Goal: Task Accomplishment & Management: Use online tool/utility

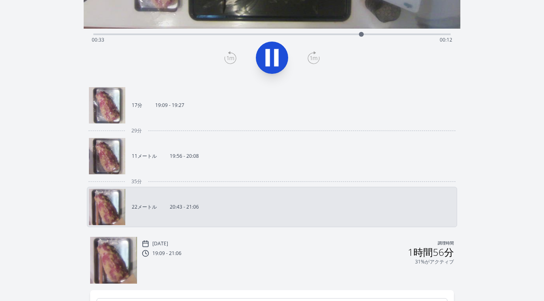
scroll to position [203, 0]
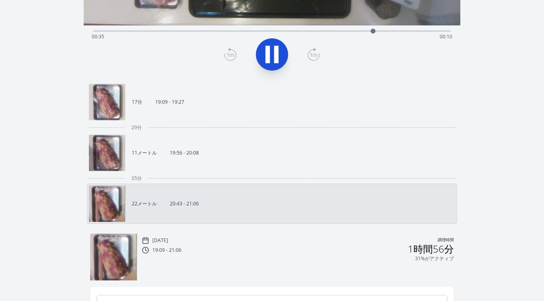
click at [231, 117] on link "17分 19:09 - 19:27" at bounding box center [269, 102] width 360 height 36
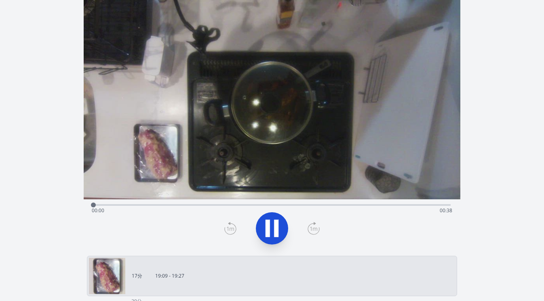
scroll to position [27, 0]
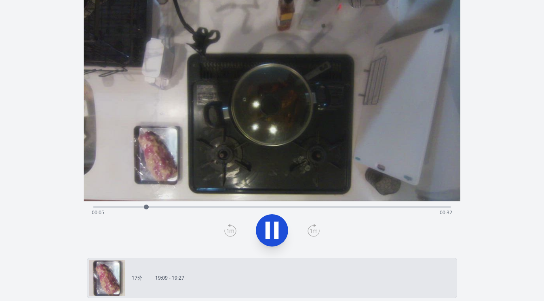
click at [289, 208] on div "経過時間: 00:05 残り時間: 00:32" at bounding box center [272, 213] width 361 height 13
click at [273, 230] on icon at bounding box center [272, 230] width 23 height 23
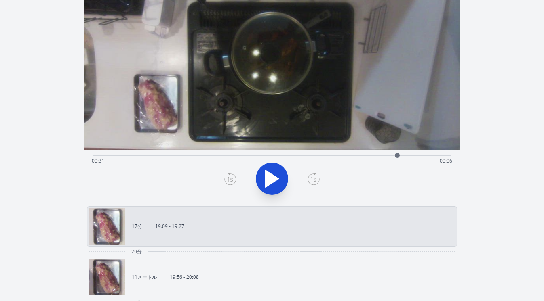
scroll to position [80, 0]
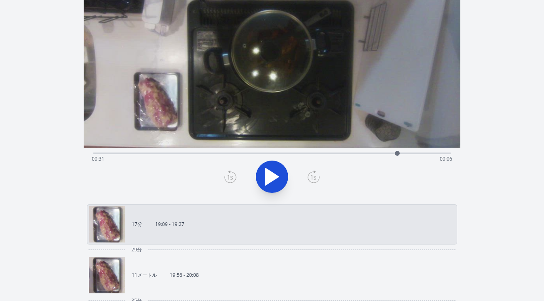
click at [219, 261] on link "11メートル 19:56 - 20:08" at bounding box center [269, 275] width 360 height 36
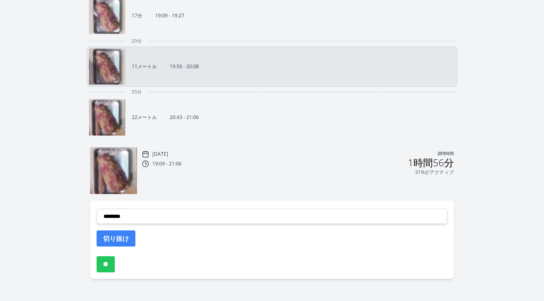
scroll to position [298, 0]
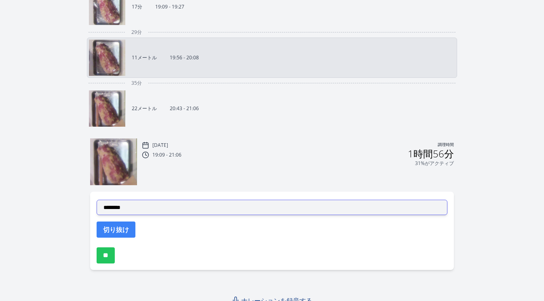
click at [217, 210] on select "**********" at bounding box center [272, 207] width 351 height 15
select select "**********"
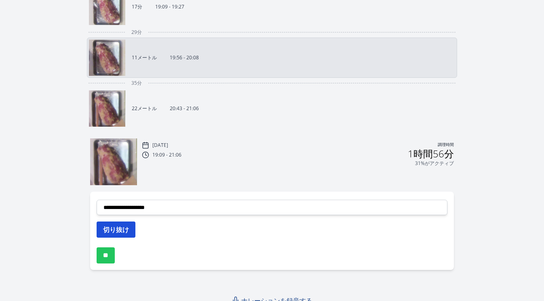
click at [126, 230] on font "切り抜け" at bounding box center [116, 229] width 26 height 9
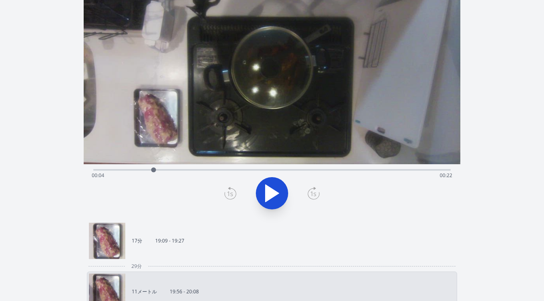
scroll to position [76, 0]
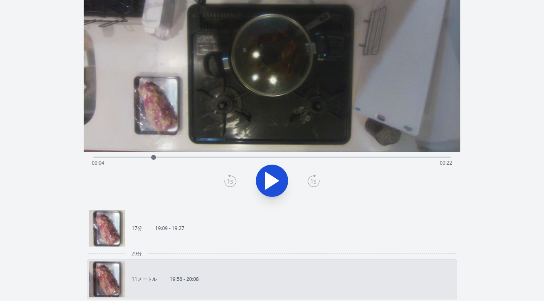
click at [272, 184] on icon at bounding box center [272, 181] width 13 height 17
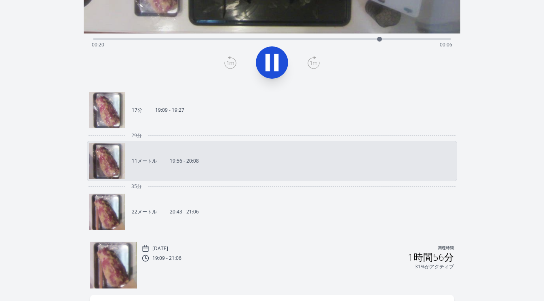
scroll to position [206, 0]
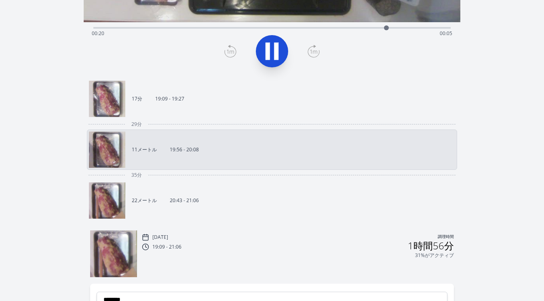
click at [285, 160] on link "11メートル 19:56 - 20:08" at bounding box center [269, 150] width 360 height 36
click at [273, 203] on link "22メートル 20:43 - 21:06" at bounding box center [269, 201] width 360 height 36
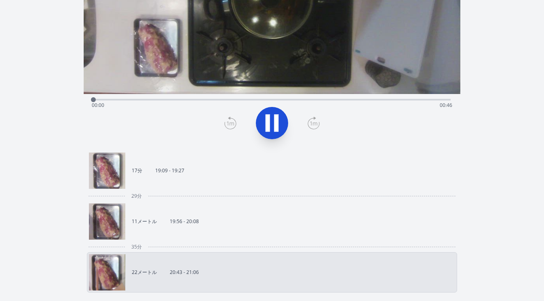
scroll to position [131, 0]
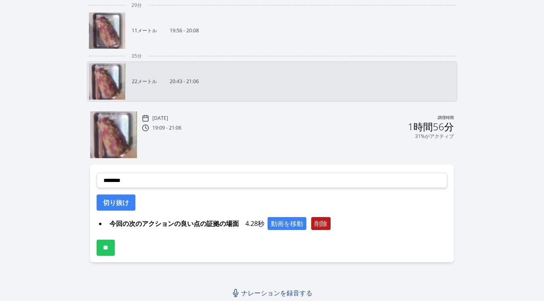
click at [326, 227] on font "削除" at bounding box center [320, 223] width 13 height 9
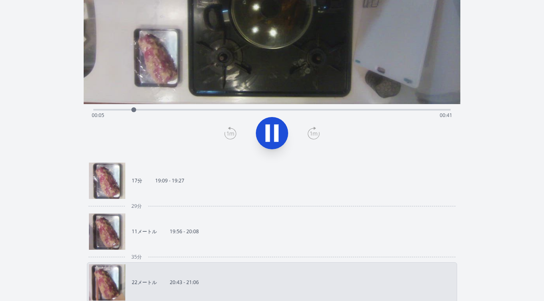
scroll to position [122, 0]
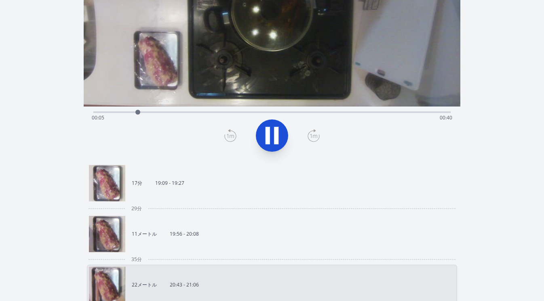
click at [264, 128] on icon at bounding box center [272, 135] width 23 height 23
click at [126, 111] on div "経過時間: 00:05 残り時間: 00:40" at bounding box center [272, 112] width 358 height 10
click at [138, 112] on div "経過時間: 00:04 残り時間: 00:42" at bounding box center [272, 118] width 361 height 13
click at [143, 112] on div at bounding box center [138, 112] width 12 height 12
click at [147, 112] on div at bounding box center [143, 112] width 12 height 12
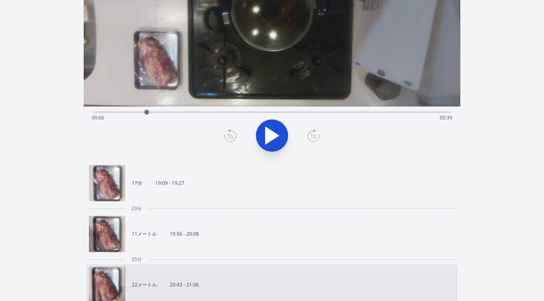
click at [152, 112] on div at bounding box center [147, 112] width 12 height 12
click at [154, 112] on div at bounding box center [151, 112] width 5 height 5
click at [158, 112] on div at bounding box center [154, 112] width 12 height 12
click at [160, 112] on div at bounding box center [158, 112] width 12 height 12
click at [163, 111] on div at bounding box center [160, 112] width 12 height 12
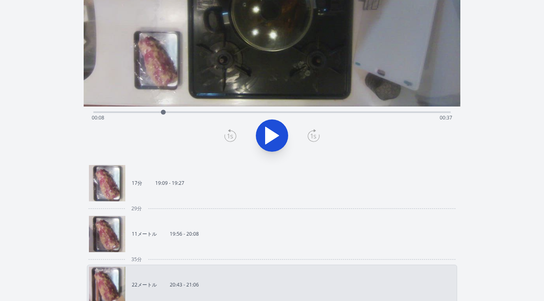
click at [166, 113] on div at bounding box center [163, 112] width 12 height 12
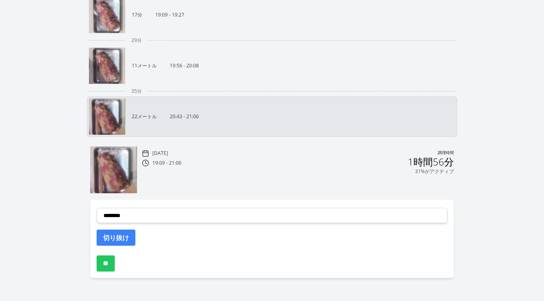
scroll to position [306, 0]
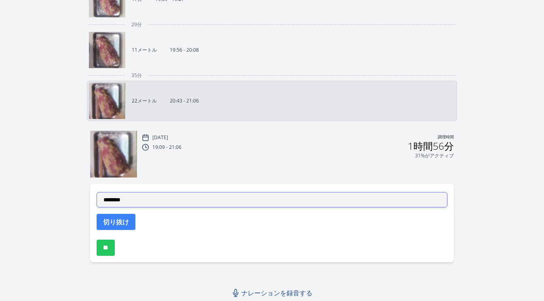
click at [219, 199] on select "**********" at bounding box center [272, 199] width 351 height 15
select select "**********"
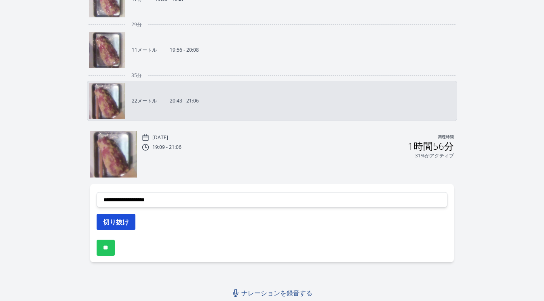
click at [130, 220] on button "切り抜け" at bounding box center [116, 222] width 39 height 16
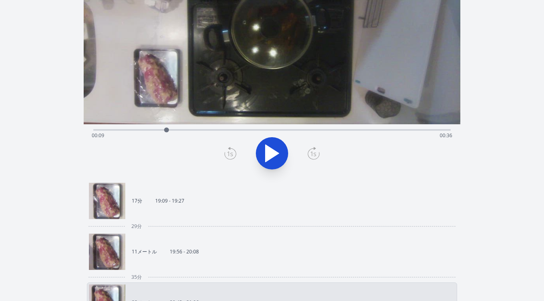
scroll to position [97, 0]
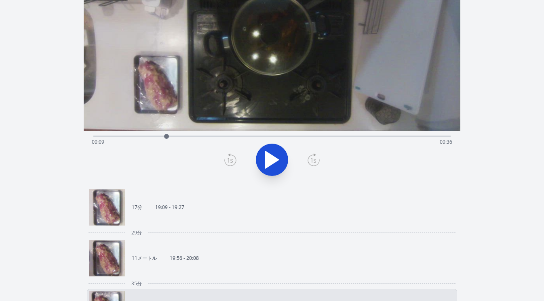
click at [267, 161] on icon at bounding box center [272, 160] width 13 height 17
click at [268, 161] on icon at bounding box center [268, 159] width 4 height 17
click at [230, 158] on icon at bounding box center [230, 160] width 12 height 13
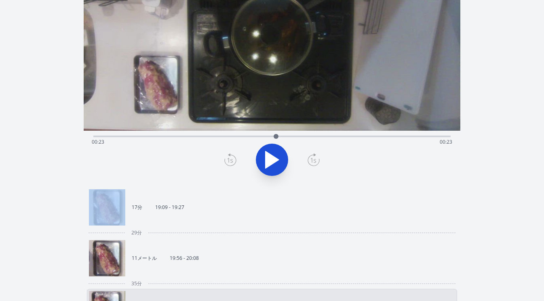
click at [274, 159] on icon at bounding box center [272, 160] width 13 height 17
click at [274, 159] on icon at bounding box center [276, 159] width 4 height 17
click at [274, 159] on icon at bounding box center [272, 160] width 13 height 17
click at [274, 159] on icon at bounding box center [276, 159] width 4 height 17
click at [274, 159] on icon at bounding box center [272, 160] width 13 height 17
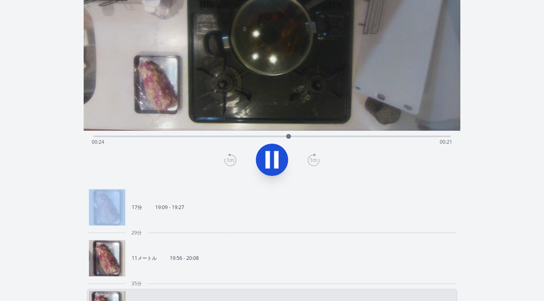
click at [274, 159] on icon at bounding box center [276, 159] width 4 height 17
click at [233, 160] on icon at bounding box center [230, 160] width 12 height 13
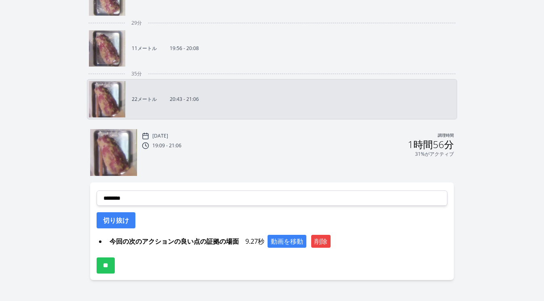
scroll to position [325, 0]
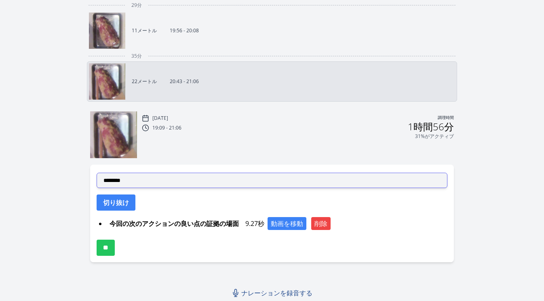
click at [221, 180] on select "**********" at bounding box center [272, 180] width 351 height 15
select select "**********"
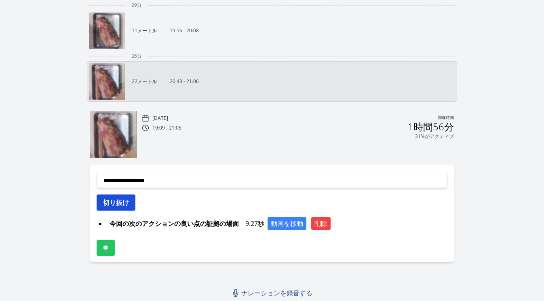
click at [125, 206] on font "切り抜け" at bounding box center [116, 202] width 26 height 9
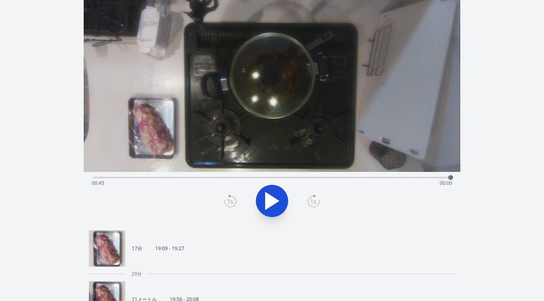
scroll to position [27, 0]
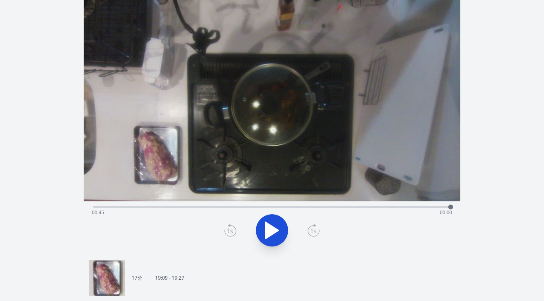
click at [493, 103] on div "録音を破棄しますか? 一度破棄すると回復できなくなります。 キャンセル 記録を破棄 00:22:48 1 × 0.25倍 0.5× 1× 1.5倍 2× fu…" at bounding box center [272, 296] width 544 height 646
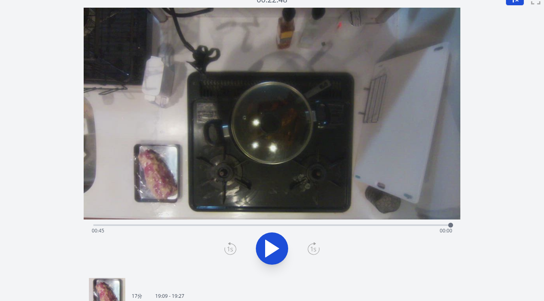
scroll to position [0, 0]
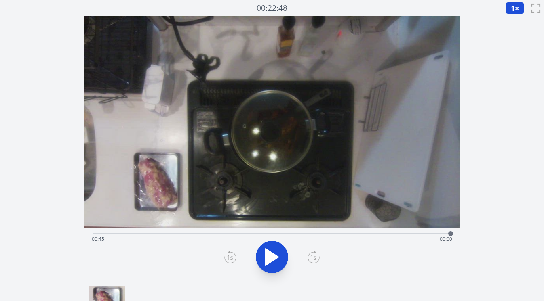
click at [230, 233] on div "経過時間: 00:45 残り時間: 00:00" at bounding box center [272, 239] width 361 height 13
click at [270, 257] on icon at bounding box center [272, 257] width 13 height 17
click at [271, 257] on icon at bounding box center [272, 257] width 23 height 23
click at [260, 232] on div "経過時間: 00:23 残り時間: 00:22" at bounding box center [272, 233] width 358 height 10
click at [274, 253] on icon at bounding box center [272, 257] width 23 height 23
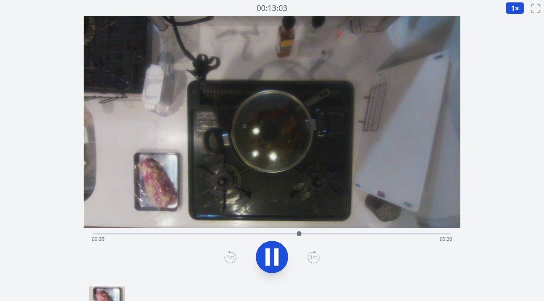
click at [276, 260] on icon at bounding box center [276, 257] width 4 height 17
click at [229, 255] on icon at bounding box center [230, 257] width 12 height 13
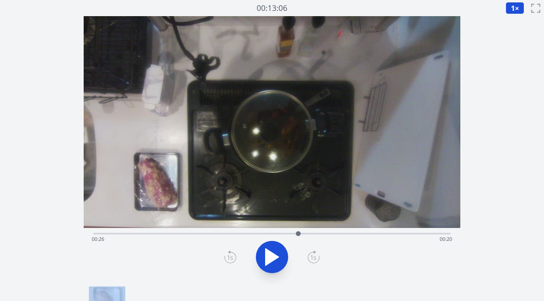
click at [229, 255] on icon at bounding box center [230, 257] width 12 height 13
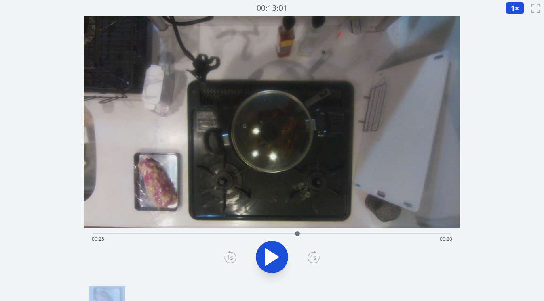
click at [229, 255] on icon at bounding box center [230, 257] width 12 height 13
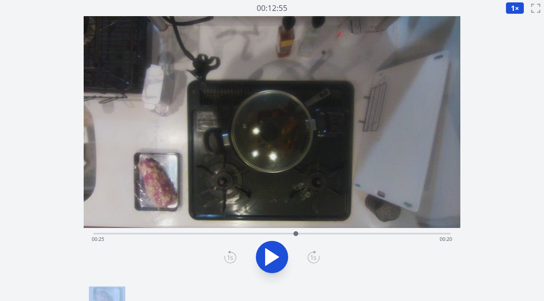
click at [229, 255] on icon at bounding box center [230, 257] width 12 height 13
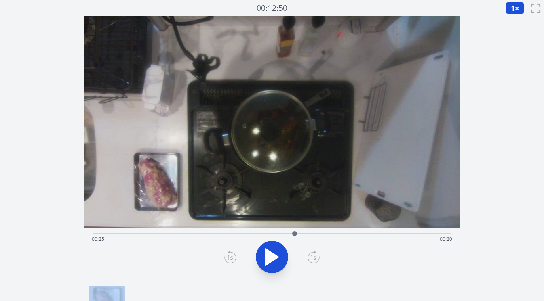
click at [229, 255] on icon at bounding box center [230, 257] width 12 height 13
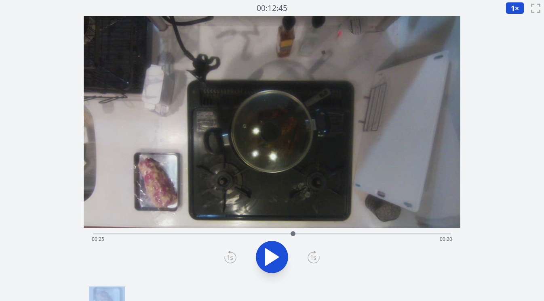
click at [229, 255] on icon at bounding box center [230, 257] width 12 height 13
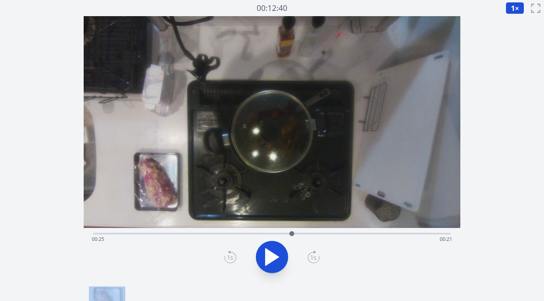
click at [229, 255] on icon at bounding box center [230, 257] width 12 height 13
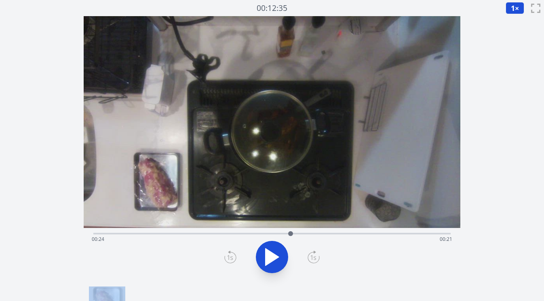
click at [229, 255] on icon at bounding box center [230, 257] width 12 height 13
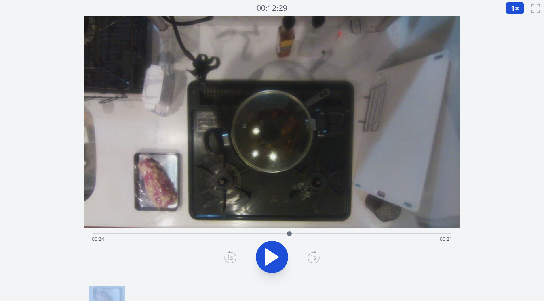
click at [229, 255] on icon at bounding box center [230, 257] width 12 height 13
click at [309, 257] on icon at bounding box center [314, 257] width 12 height 13
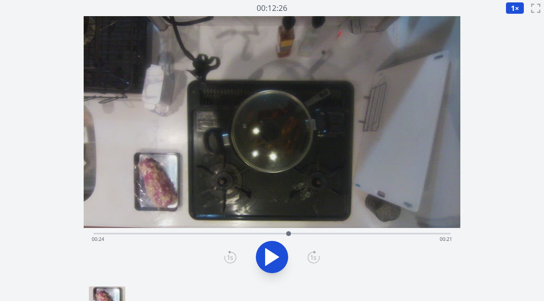
click at [311, 257] on icon at bounding box center [314, 257] width 12 height 13
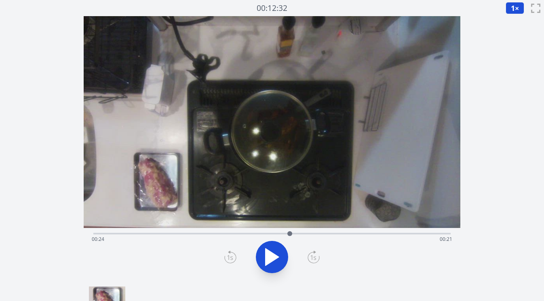
click at [311, 257] on icon at bounding box center [314, 257] width 12 height 13
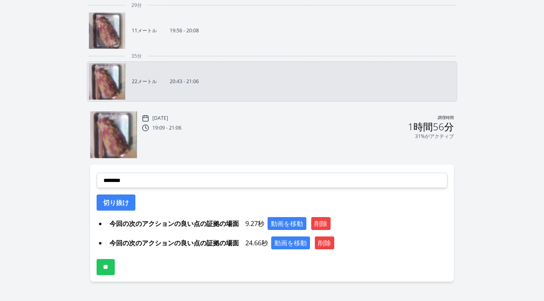
scroll to position [326, 0]
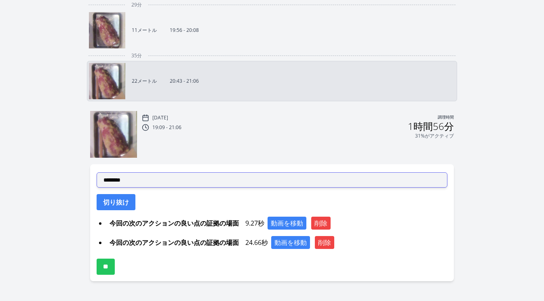
click at [211, 185] on select "**********" at bounding box center [272, 180] width 351 height 15
select select "**********"
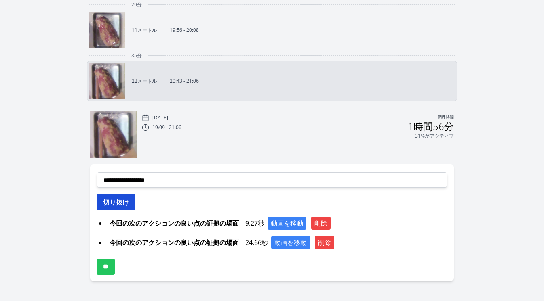
click at [127, 204] on font "切り抜け" at bounding box center [116, 202] width 26 height 9
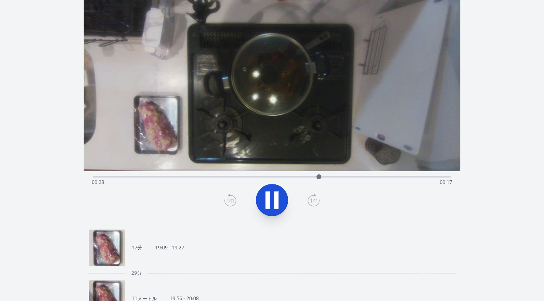
scroll to position [44, 0]
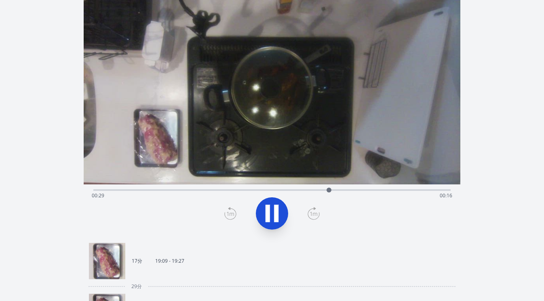
click at [406, 190] on div "経過時間: 00:29 残り時間: 00:16" at bounding box center [272, 196] width 361 height 13
click at [274, 219] on icon at bounding box center [272, 213] width 23 height 23
click at [231, 215] on icon at bounding box center [230, 213] width 12 height 13
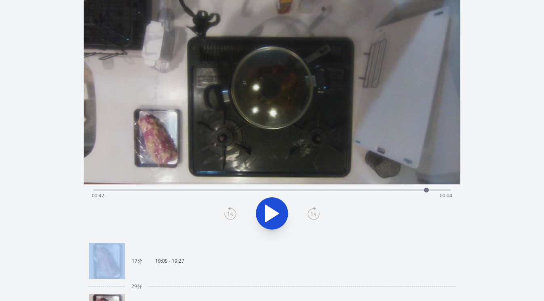
click at [231, 215] on icon at bounding box center [230, 213] width 12 height 13
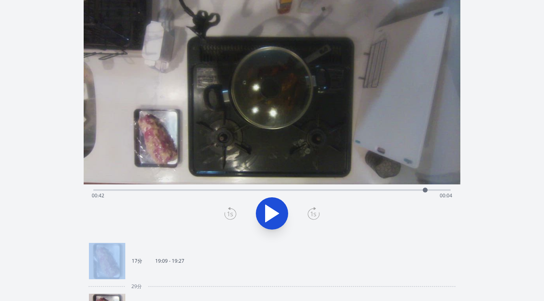
click at [231, 215] on icon at bounding box center [230, 213] width 12 height 13
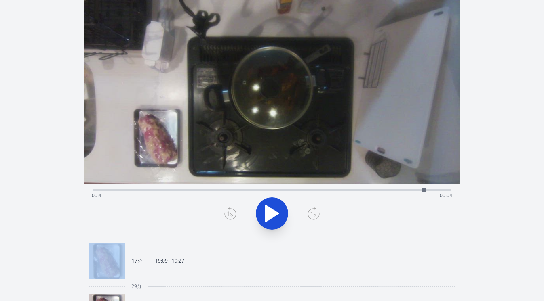
click at [231, 215] on icon at bounding box center [230, 213] width 12 height 13
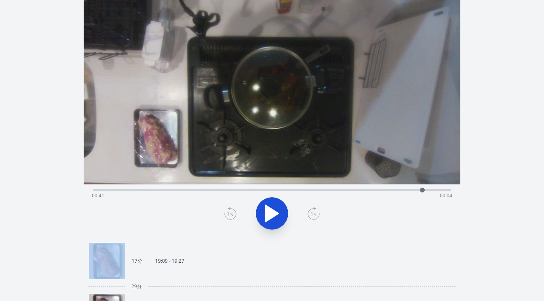
click at [231, 215] on icon at bounding box center [230, 213] width 12 height 13
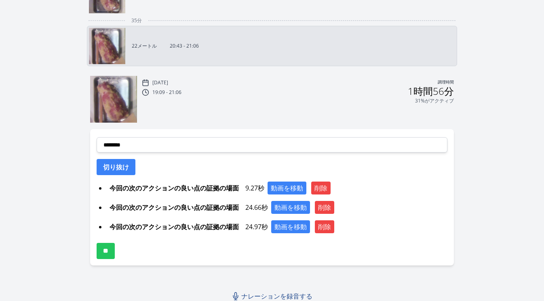
scroll to position [364, 0]
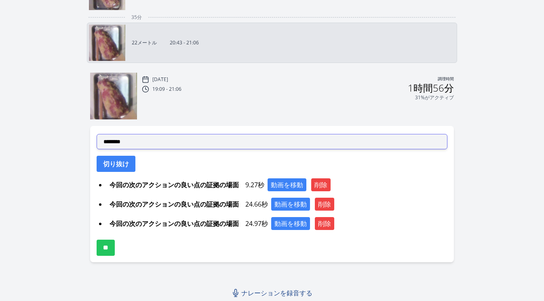
click at [232, 143] on select "**********" at bounding box center [272, 141] width 351 height 15
select select "**********"
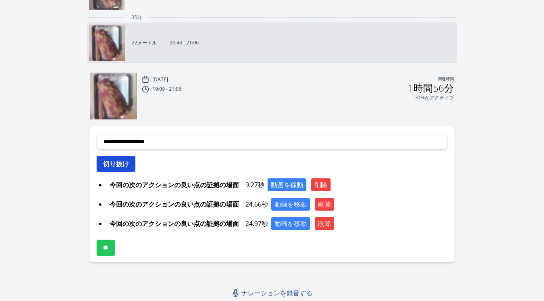
click at [125, 168] on font "切り抜け" at bounding box center [116, 164] width 26 height 9
select select
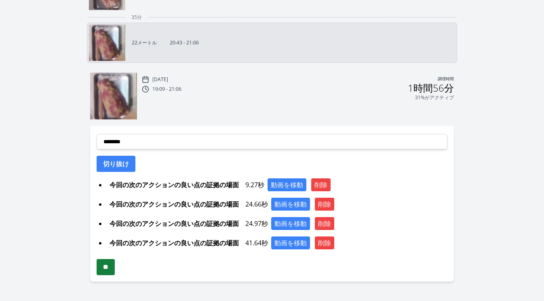
click at [115, 270] on input "**" at bounding box center [106, 267] width 18 height 16
